Goal: Task Accomplishment & Management: Complete application form

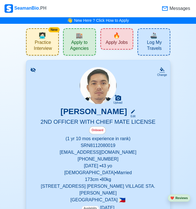
click at [113, 45] on span "Apply Jobs" at bounding box center [117, 43] width 22 height 7
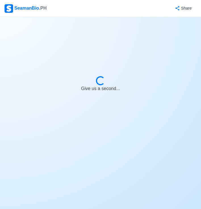
select select "2nd Officer"
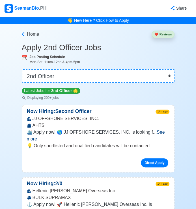
click at [158, 134] on span "See more" at bounding box center [96, 136] width 138 height 12
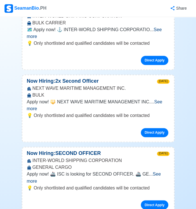
scroll to position [312, 0]
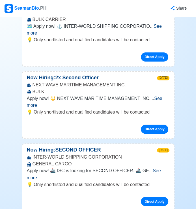
click at [157, 168] on span "See more" at bounding box center [94, 174] width 134 height 12
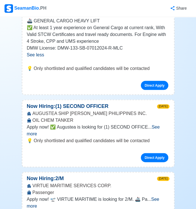
scroll to position [482, 0]
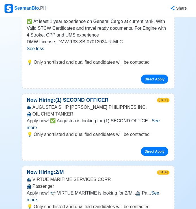
click at [160, 190] on span "See more" at bounding box center [93, 196] width 133 height 12
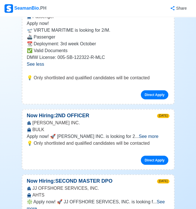
scroll to position [652, 0]
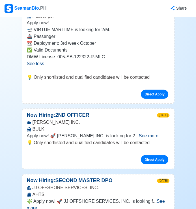
click at [155, 199] on span "See more" at bounding box center [96, 205] width 138 height 12
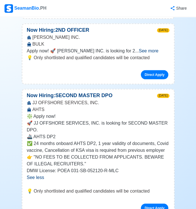
scroll to position [765, 0]
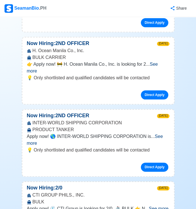
scroll to position [1276, 0]
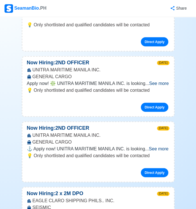
scroll to position [1559, 0]
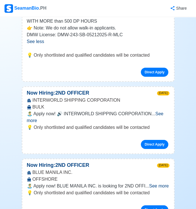
scroll to position [1786, 0]
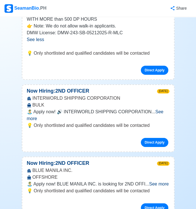
click at [157, 182] on span "See more" at bounding box center [159, 184] width 20 height 5
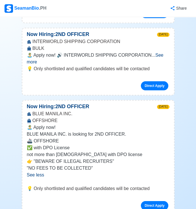
scroll to position [1871, 0]
